Goal: Navigation & Orientation: Find specific page/section

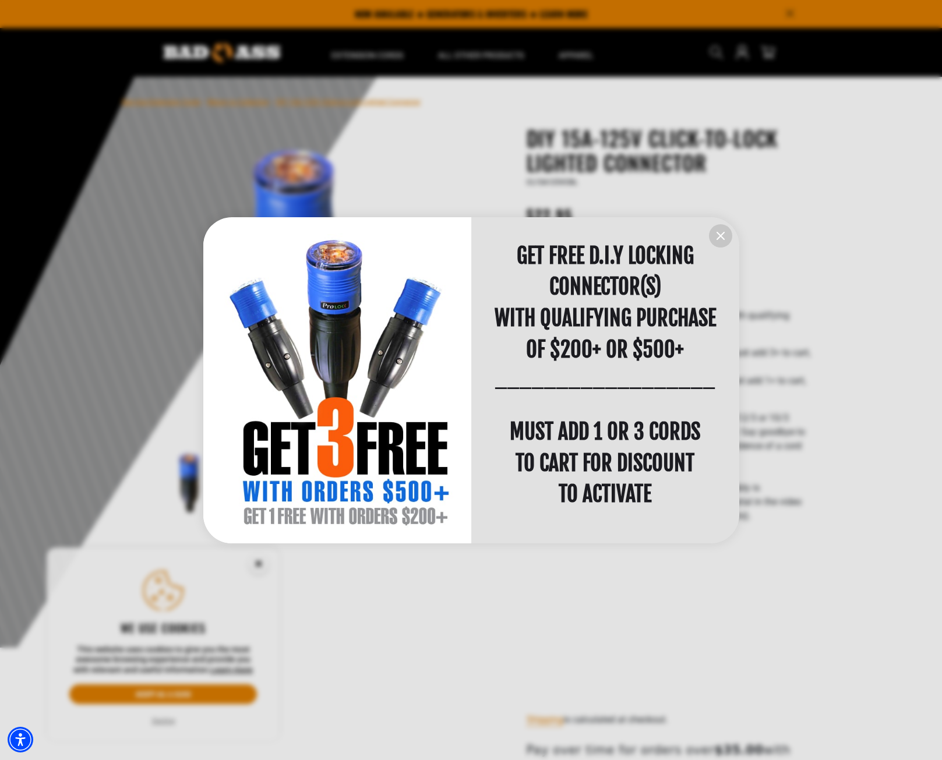
click at [727, 235] on icon "information" at bounding box center [720, 236] width 14 height 14
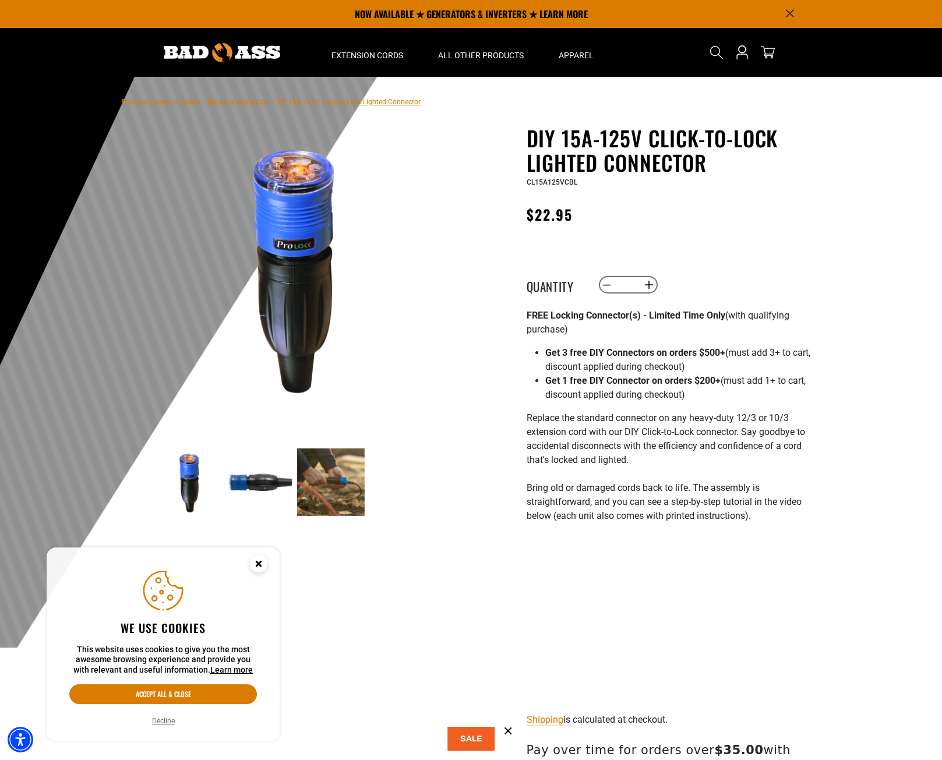
click at [256, 484] on img at bounding box center [261, 482] width 68 height 68
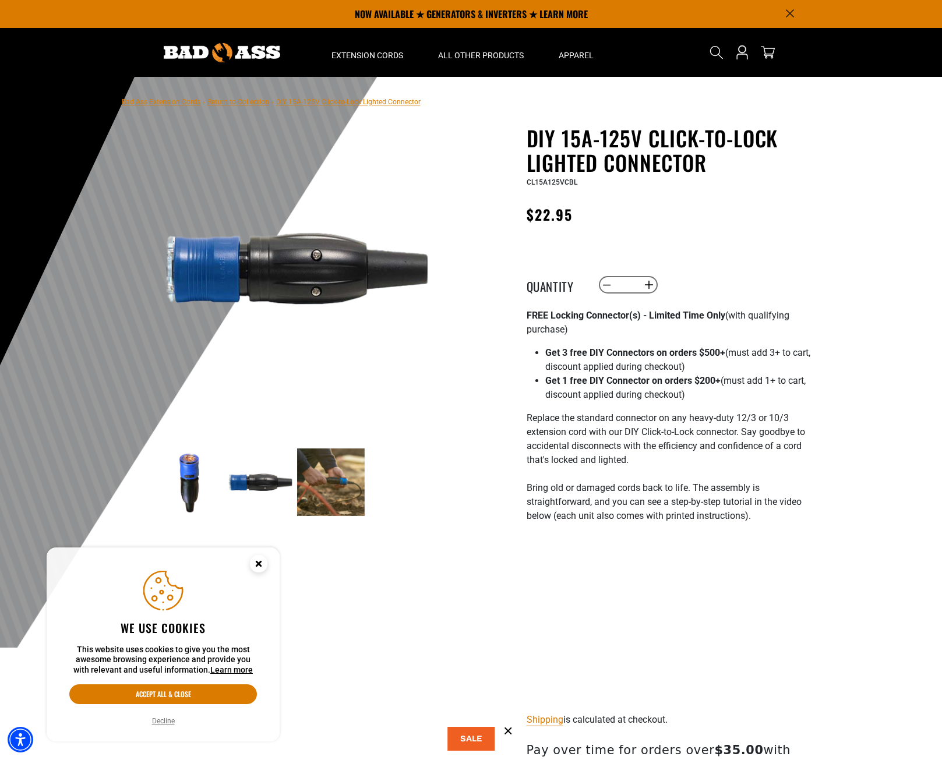
click at [331, 484] on img at bounding box center [331, 482] width 68 height 68
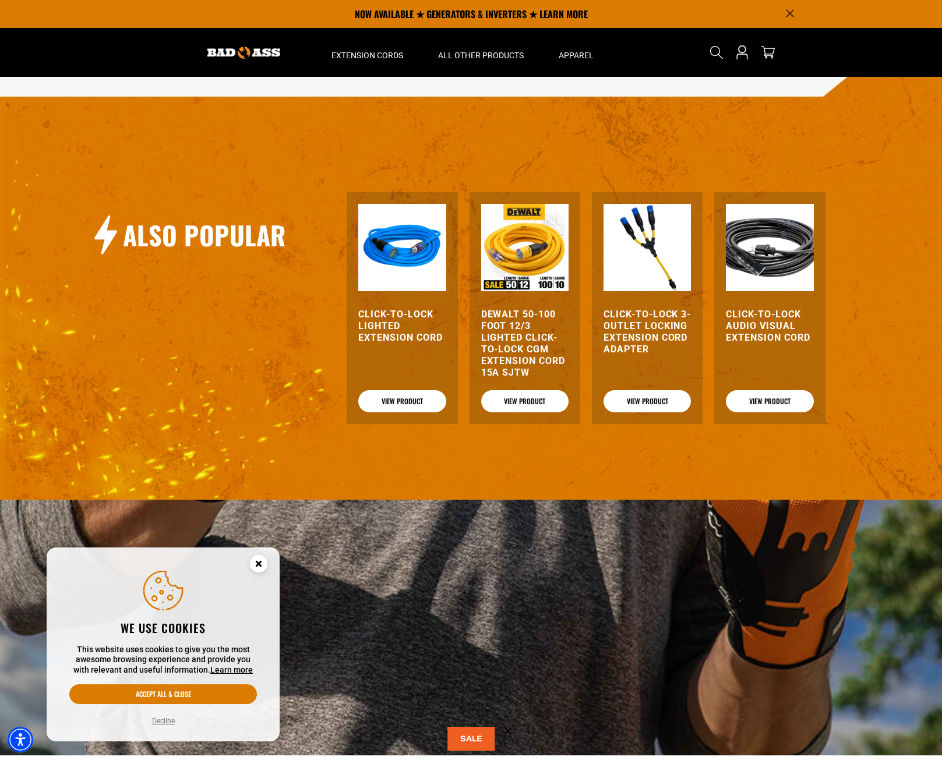
scroll to position [1310, 0]
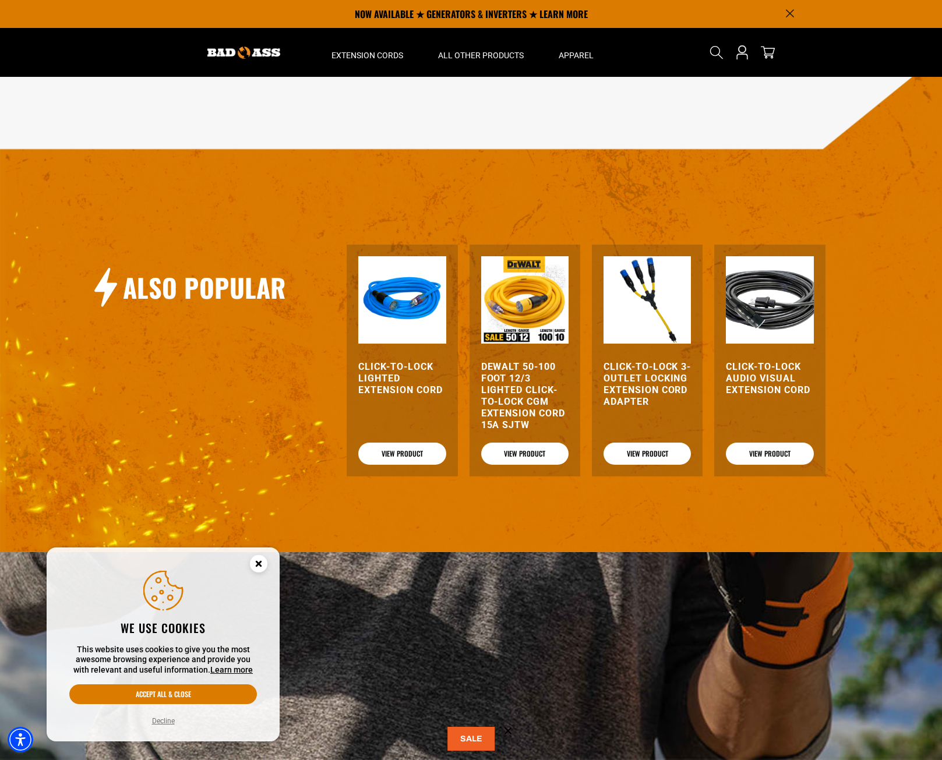
click at [260, 48] on img at bounding box center [243, 53] width 73 height 12
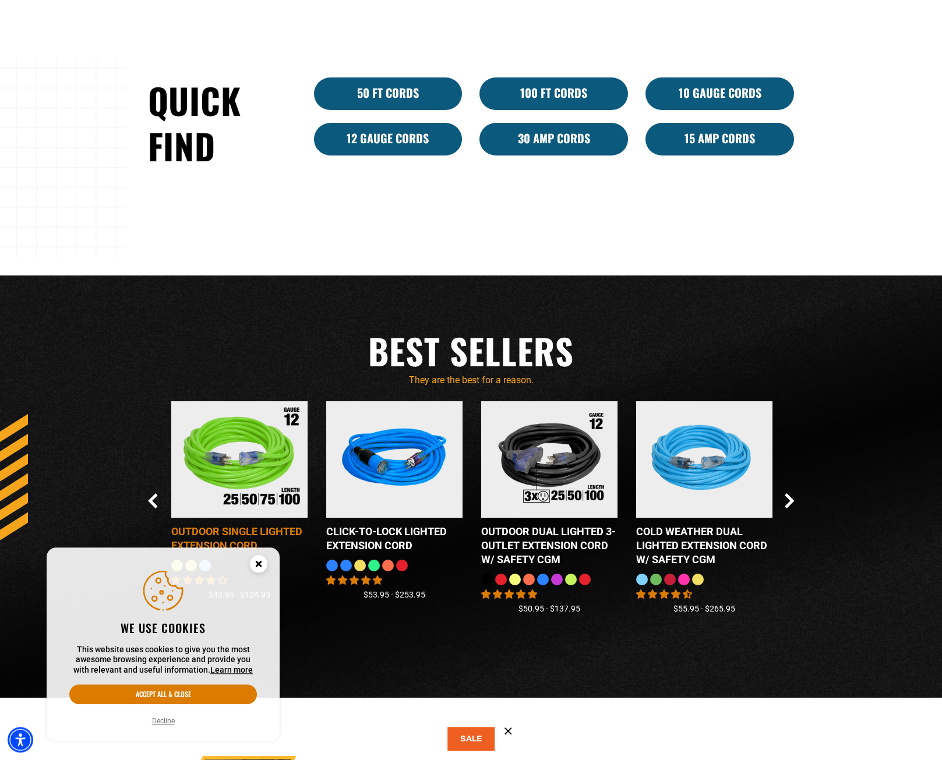
scroll to position [1048, 0]
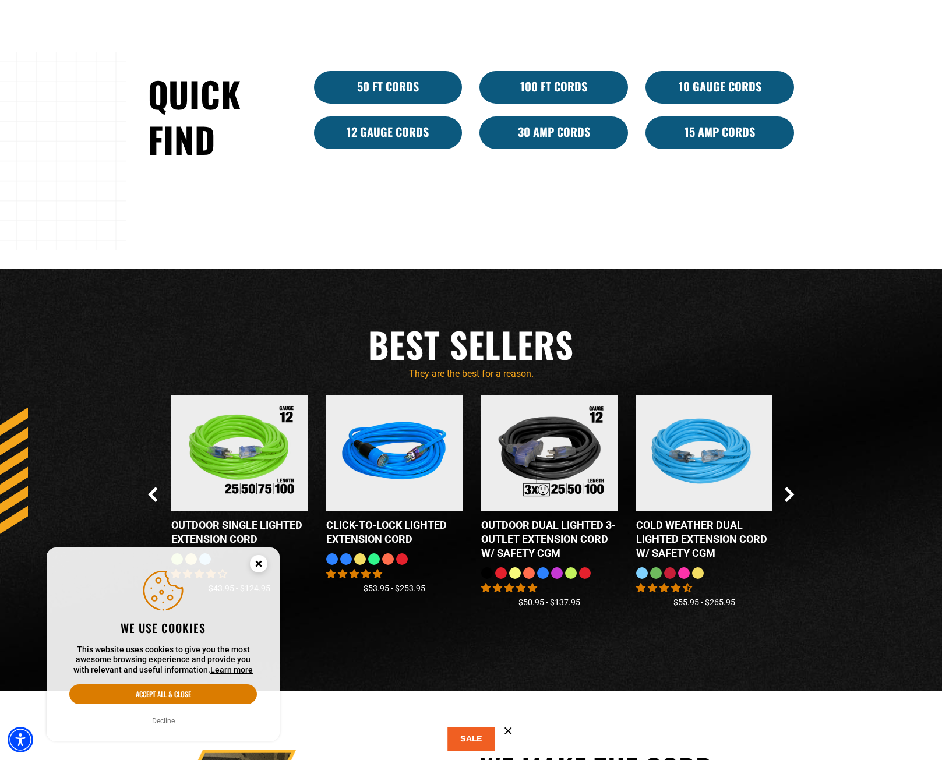
click at [260, 563] on icon "Close this option" at bounding box center [258, 563] width 4 height 4
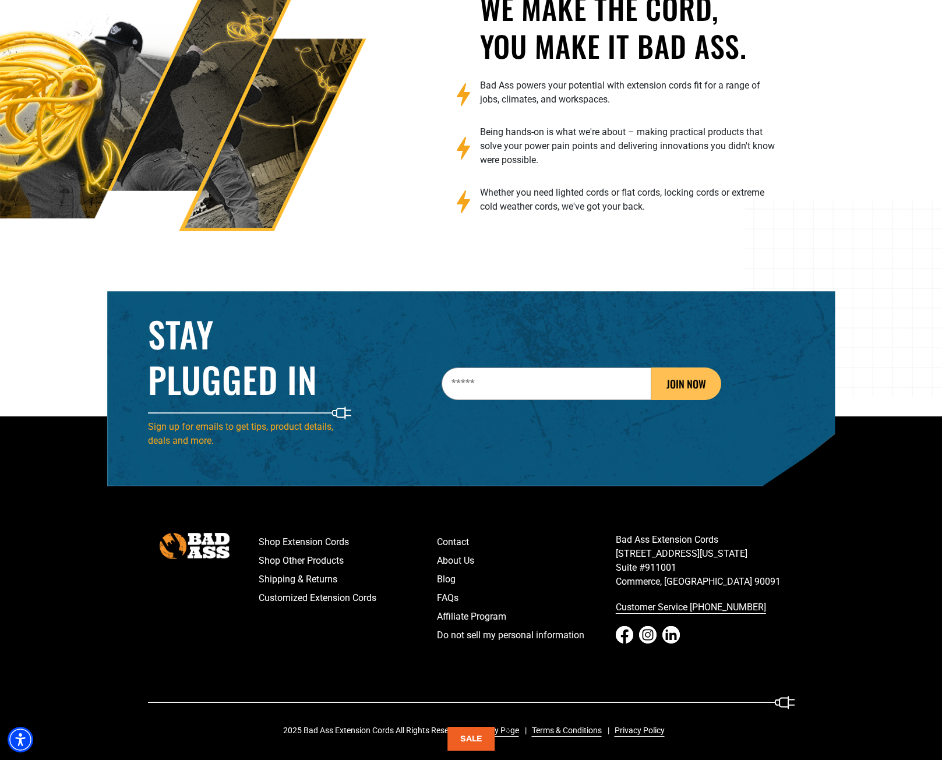
scroll to position [1066, 0]
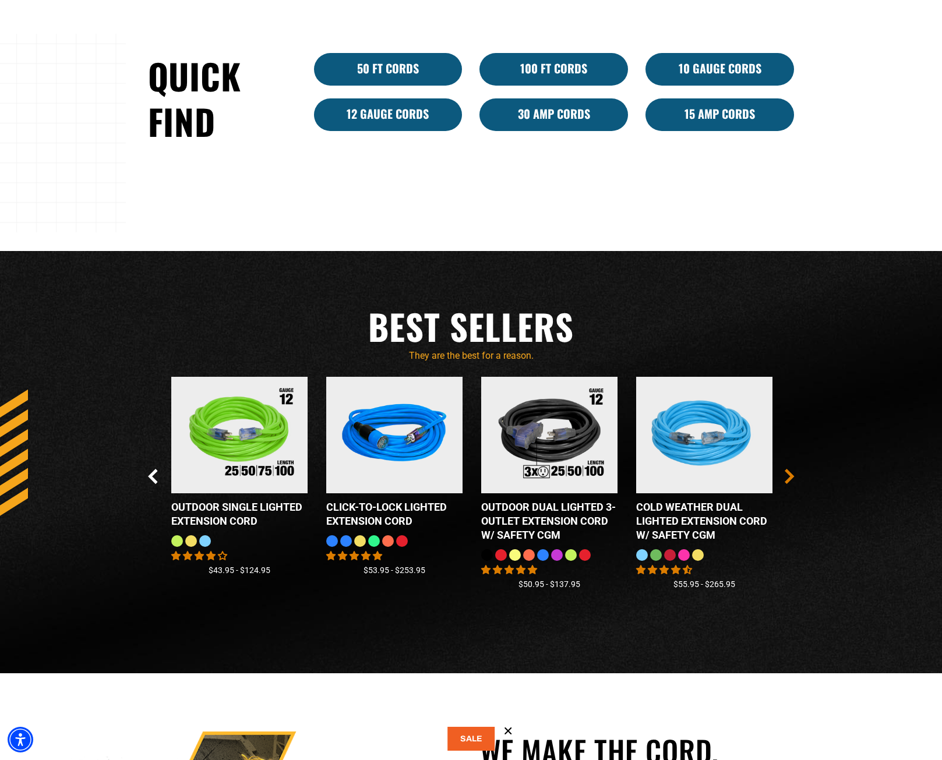
click at [791, 476] on icon "Next Slide" at bounding box center [789, 476] width 6 height 13
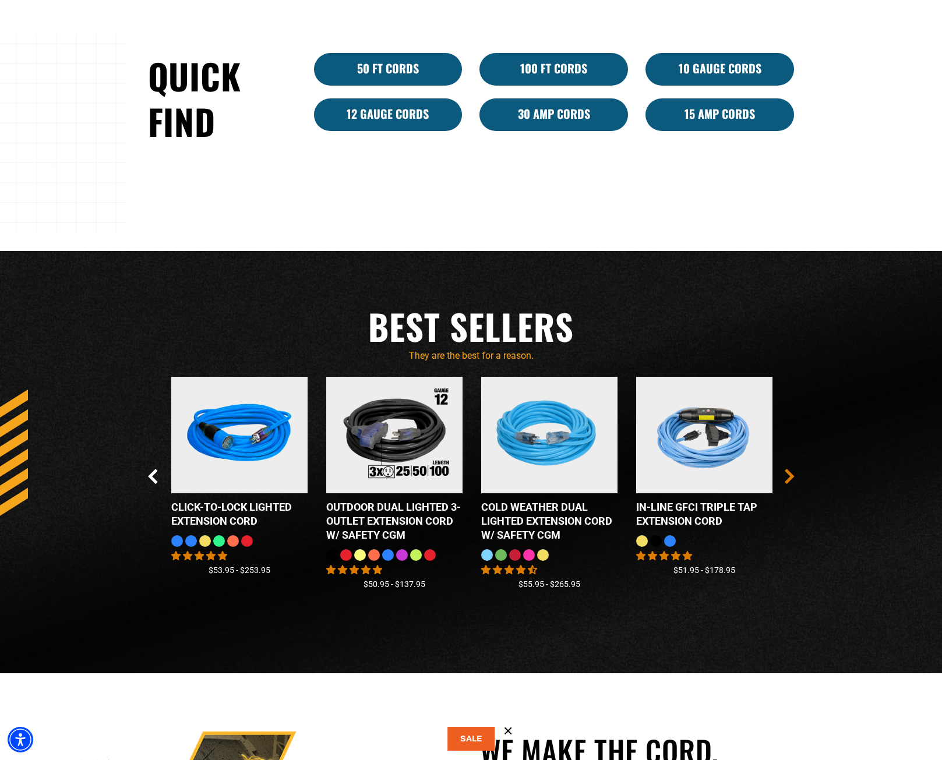
click at [791, 476] on icon "Next Slide" at bounding box center [789, 476] width 6 height 13
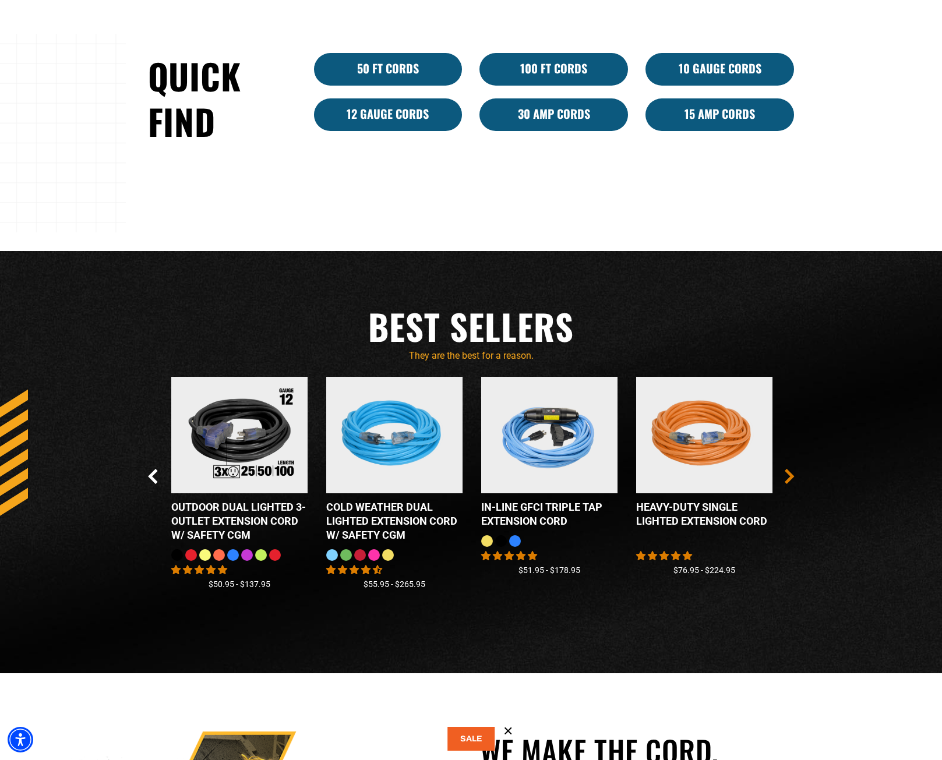
click at [791, 476] on icon "Next Slide" at bounding box center [789, 476] width 6 height 13
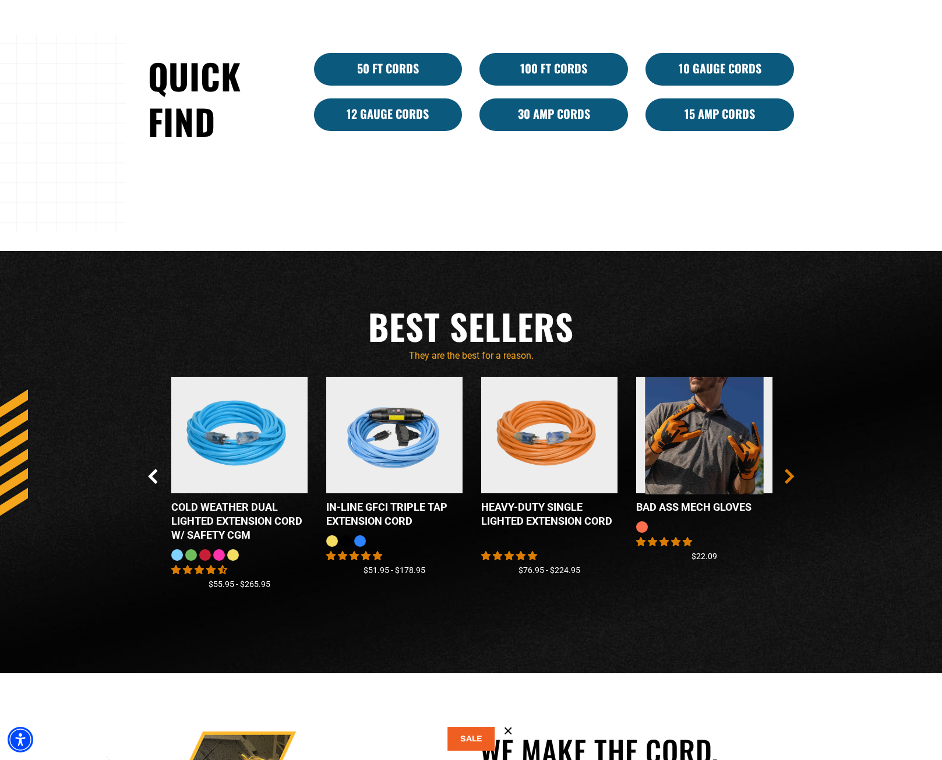
click at [791, 476] on icon "Next Slide" at bounding box center [789, 476] width 6 height 13
click at [790, 476] on icon "Next Slide" at bounding box center [789, 476] width 6 height 13
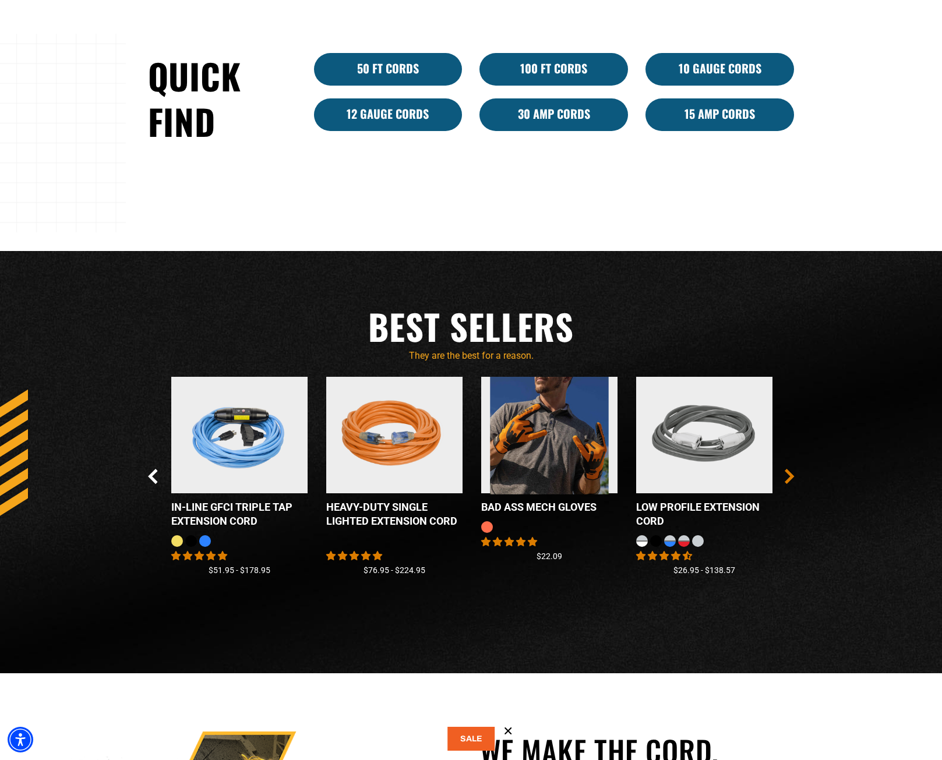
click at [790, 476] on icon "Next Slide" at bounding box center [789, 476] width 6 height 13
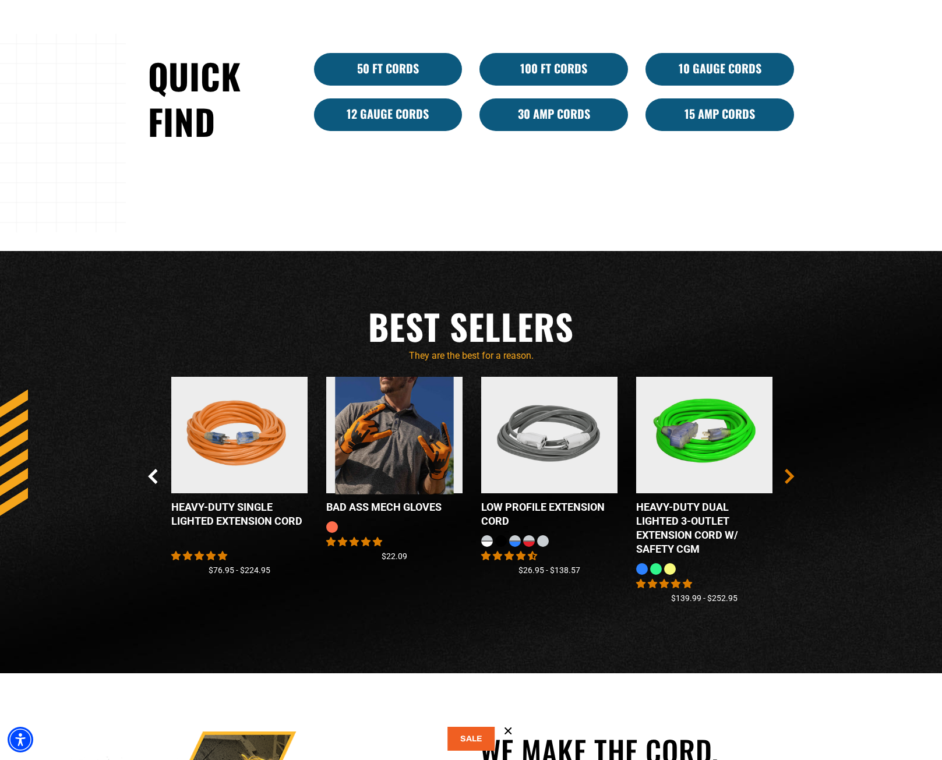
click at [790, 476] on icon "Next Slide" at bounding box center [789, 476] width 6 height 13
click at [789, 478] on icon "Next Slide" at bounding box center [789, 476] width 10 height 15
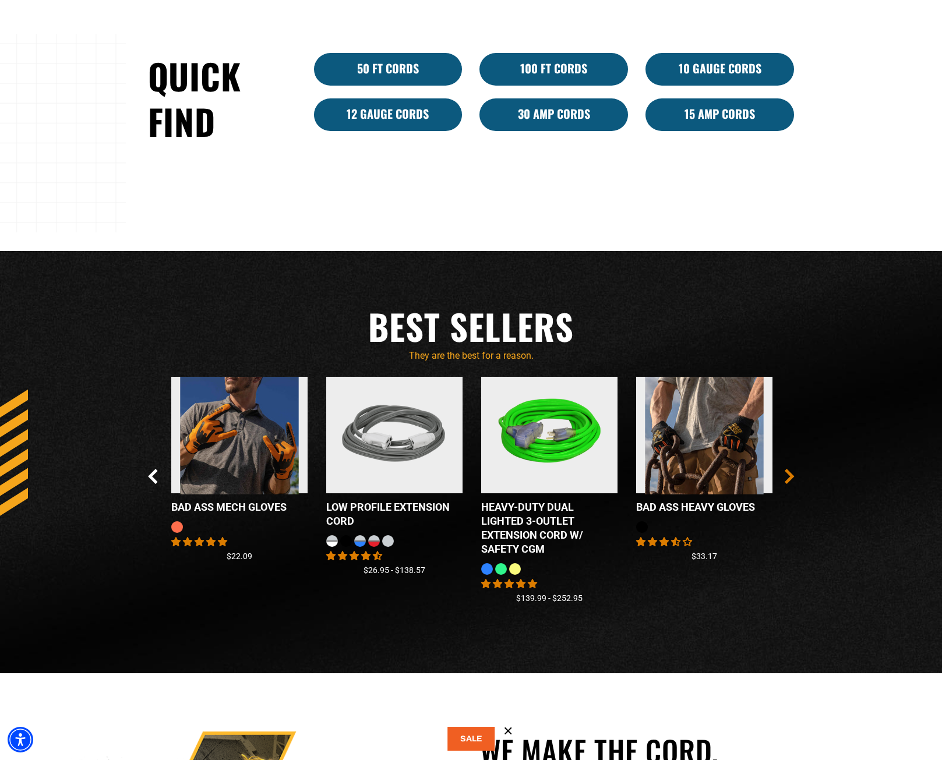
click at [786, 472] on icon "Next Slide" at bounding box center [789, 476] width 10 height 15
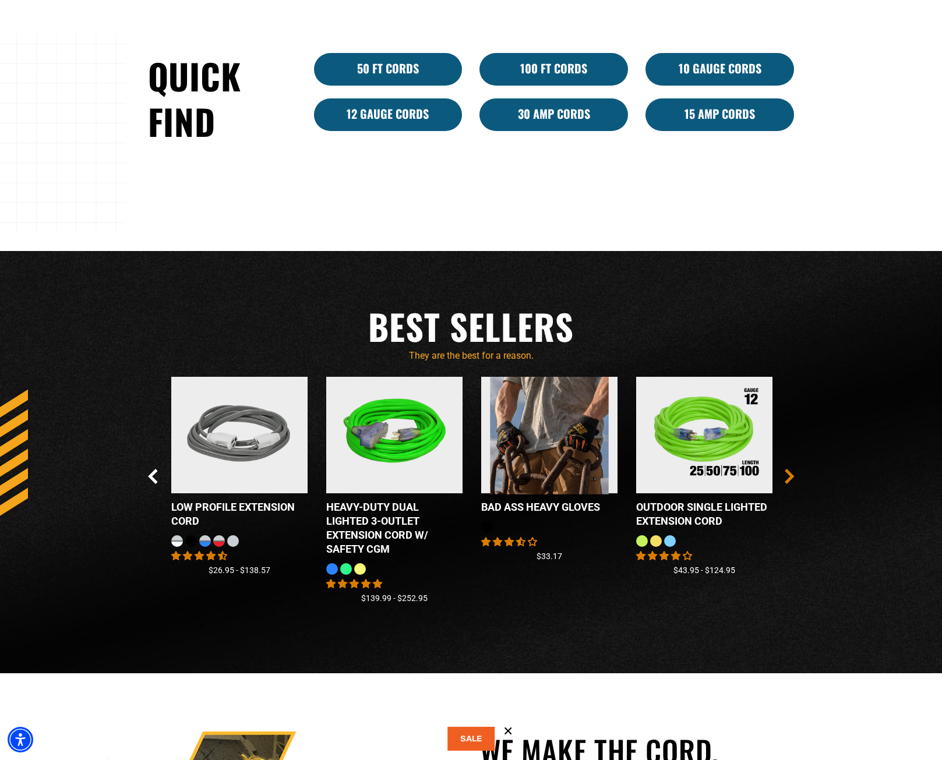
click at [786, 472] on icon "Next Slide" at bounding box center [789, 476] width 6 height 13
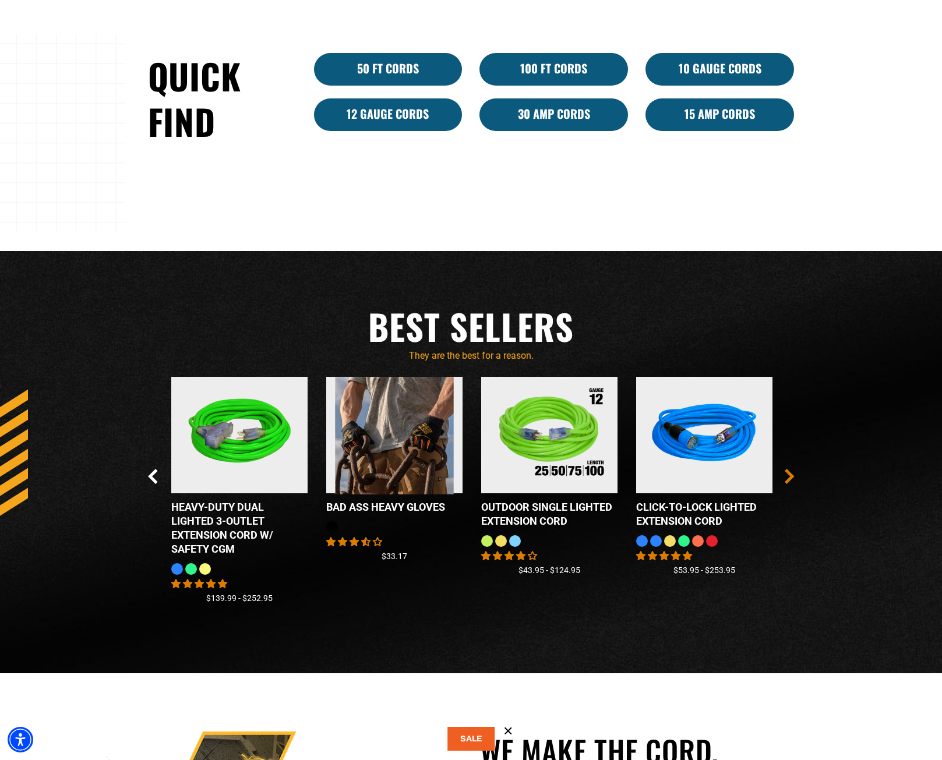
click at [786, 472] on icon "Next Slide" at bounding box center [789, 476] width 6 height 13
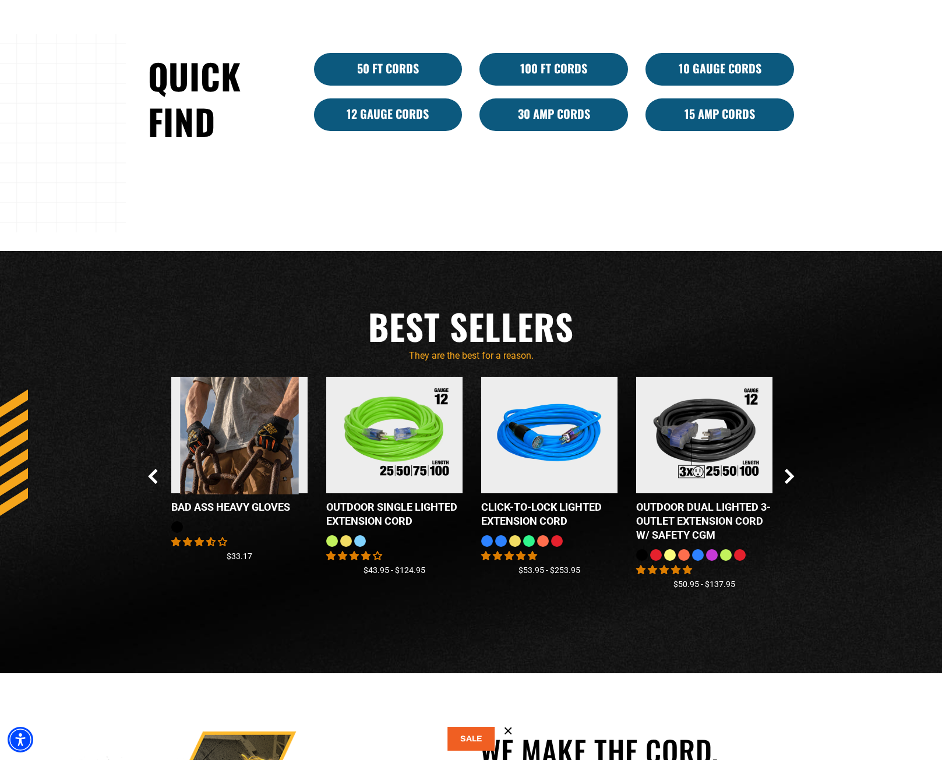
click at [783, 470] on div "Checkbox field Bad Ass MECH Gloves 8 reviews No questions $22.09 Checkbox field…" at bounding box center [471, 495] width 646 height 237
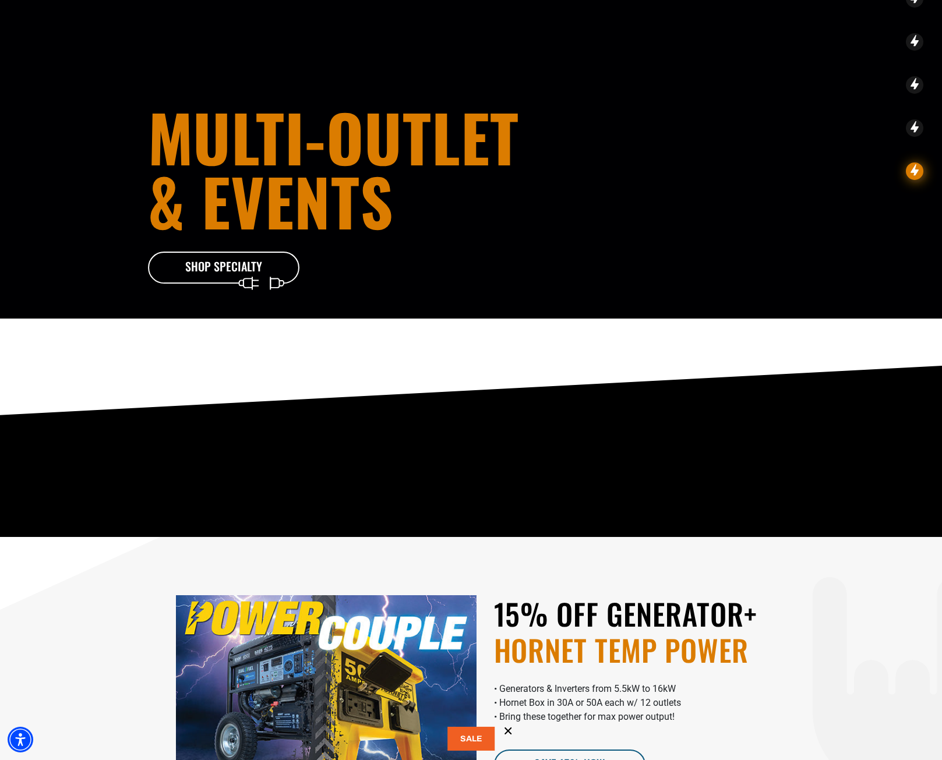
scroll to position [0, 0]
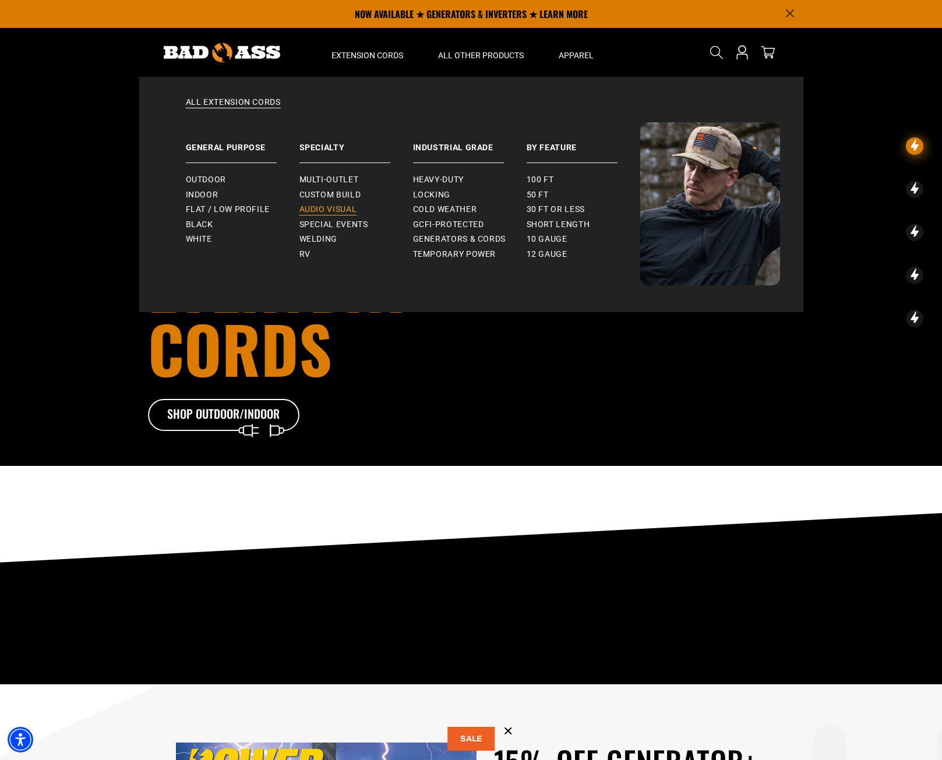
click at [322, 210] on span "Audio Visual" at bounding box center [328, 209] width 58 height 10
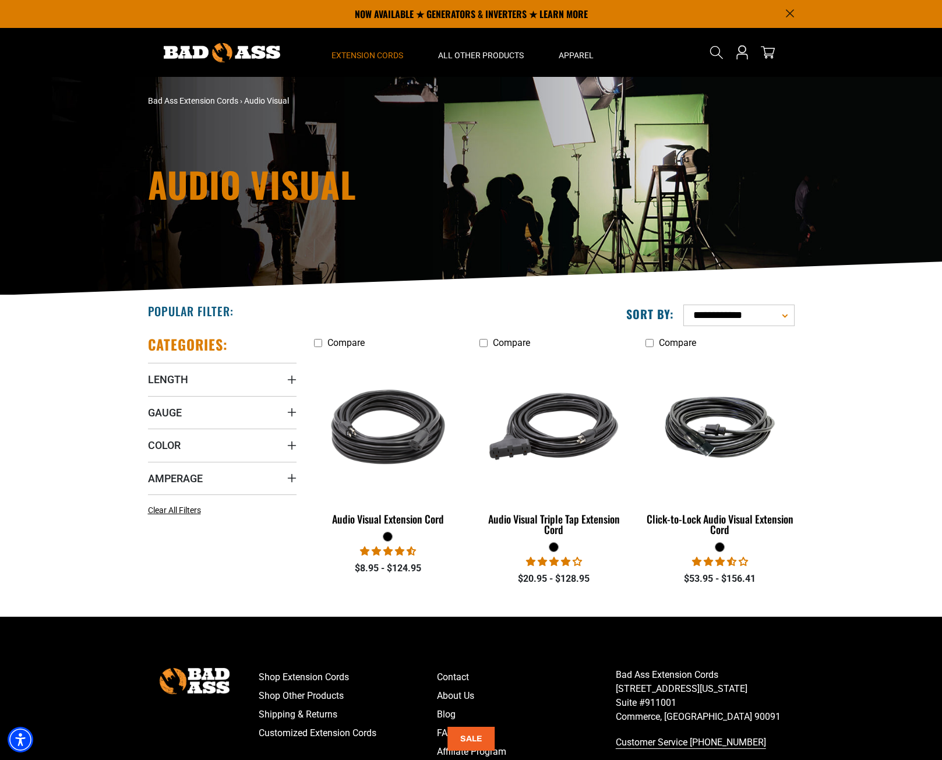
scroll to position [135, 0]
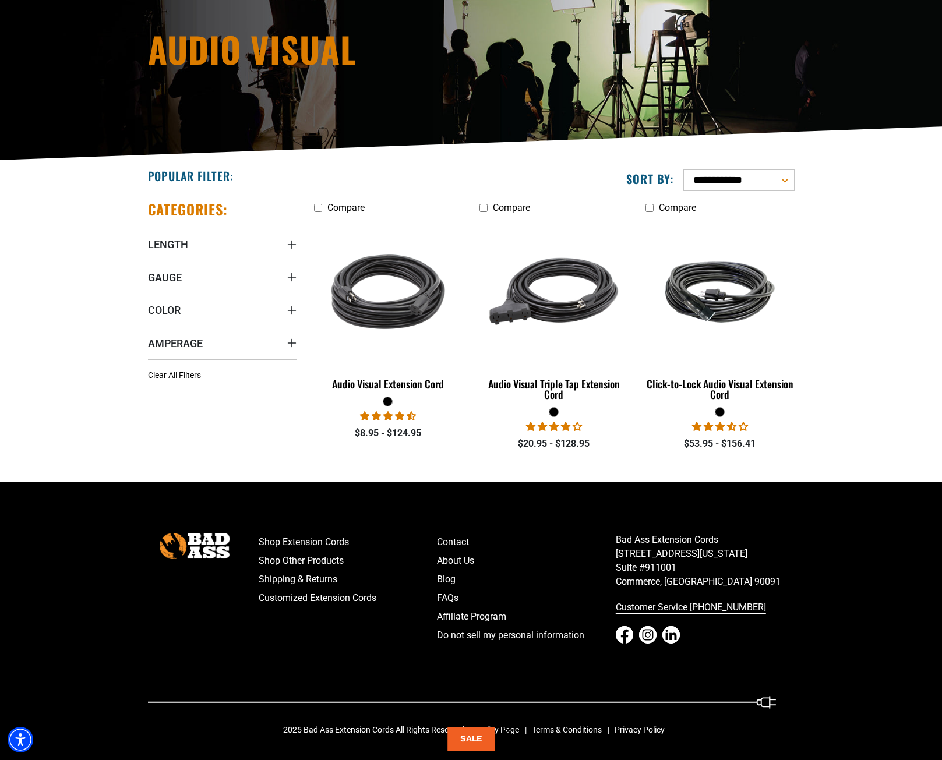
click at [796, 304] on li "Compare Click-to-Lock Audio Visual Extension Cord 4 reviews No questions $53.95…" at bounding box center [720, 325] width 166 height 250
click at [729, 305] on img at bounding box center [719, 292] width 163 height 100
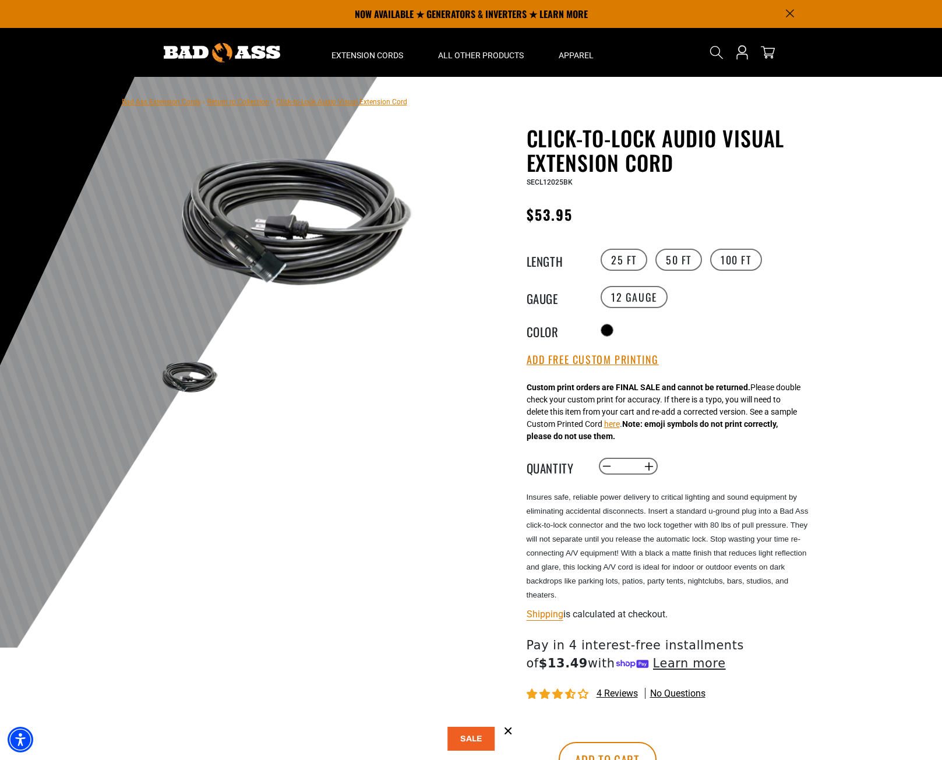
click at [289, 260] on img at bounding box center [296, 221] width 281 height 187
click at [552, 425] on div "Custom print orders are FINAL SALE and cannot be returned. Please double check …" at bounding box center [663, 411] width 274 height 61
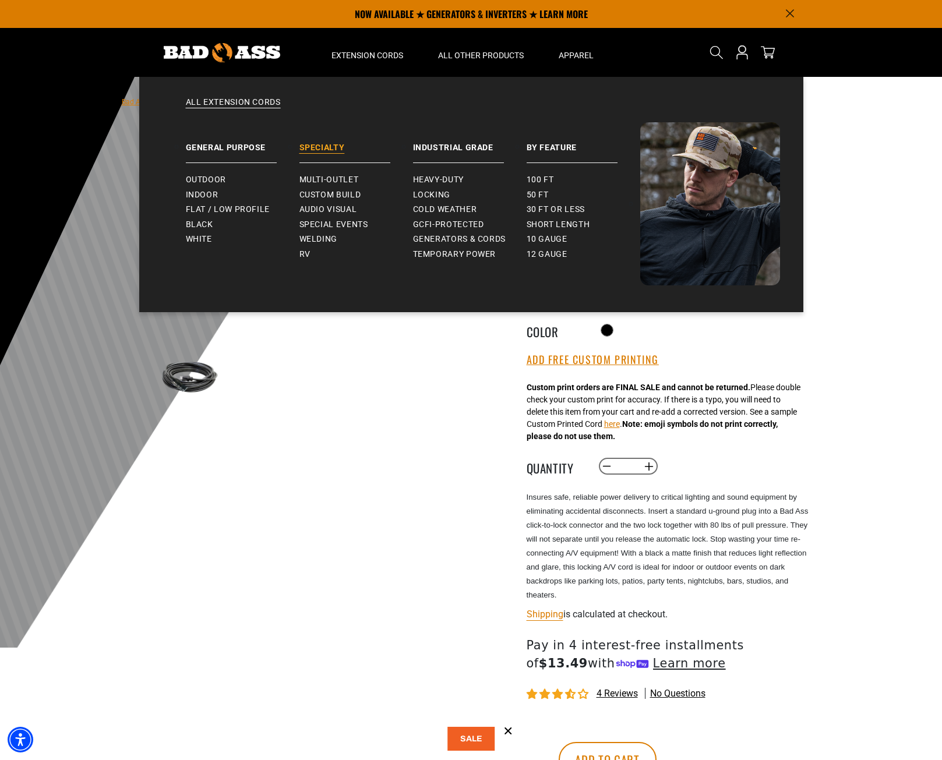
click at [330, 144] on link "Specialty" at bounding box center [356, 142] width 114 height 41
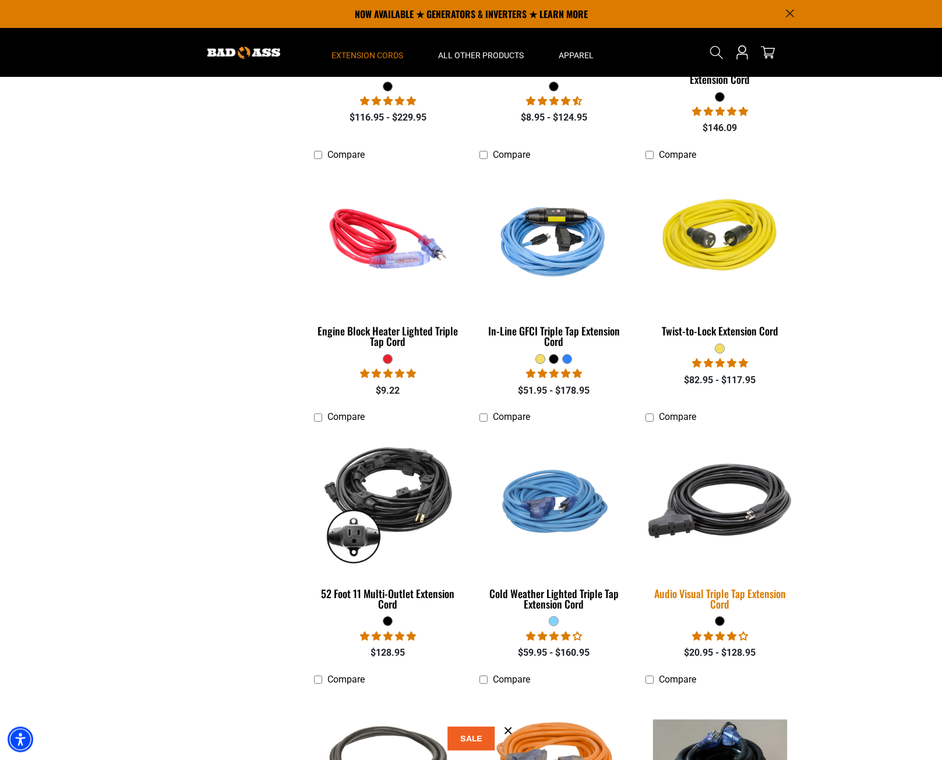
scroll to position [1282, 0]
